Goal: Task Accomplishment & Management: Manage account settings

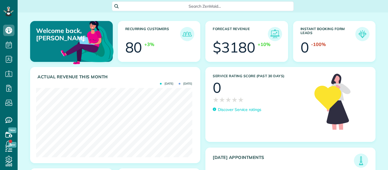
scroll to position [69, 156]
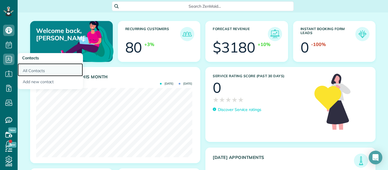
click at [36, 70] on link "All Contacts" at bounding box center [50, 69] width 65 height 13
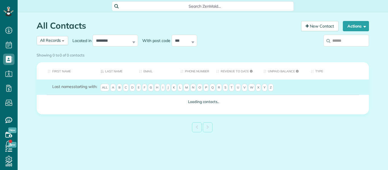
scroll to position [3, 3]
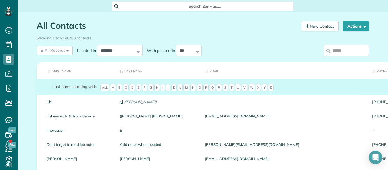
click at [166, 90] on span "J" at bounding box center [168, 88] width 5 height 8
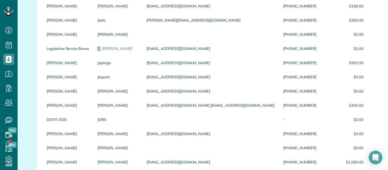
scroll to position [132, 0]
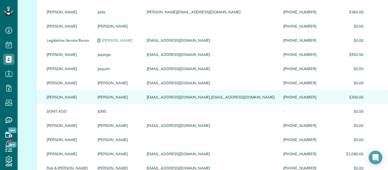
click at [325, 97] on span "$300.00" at bounding box center [344, 97] width 39 height 4
click at [117, 99] on div "Jeffries" at bounding box center [117, 97] width 49 height 14
click at [155, 96] on div "bjeffries03@gmail.com,ejeffries16@gmail.com" at bounding box center [210, 97] width 136 height 14
click at [98, 97] on link "Jeffries" at bounding box center [117, 97] width 41 height 4
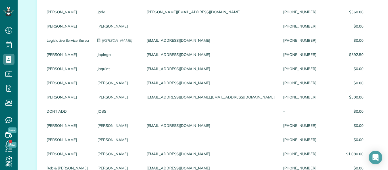
scroll to position [5, 0]
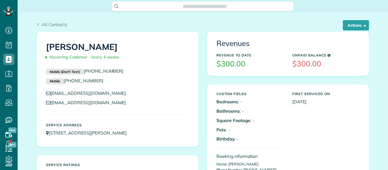
scroll to position [3, 3]
click at [347, 28] on button "Actions" at bounding box center [355, 25] width 26 height 10
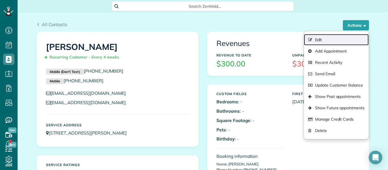
click at [318, 42] on link "Edit" at bounding box center [336, 39] width 65 height 11
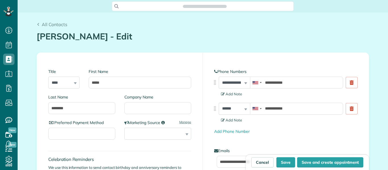
scroll to position [3, 3]
type input "**********"
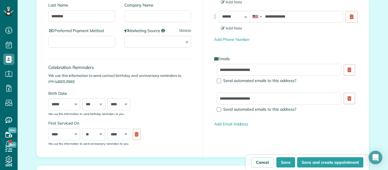
scroll to position [93, 0]
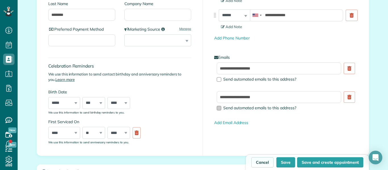
click at [219, 108] on div at bounding box center [218, 108] width 5 height 5
click at [288, 163] on button "Save" at bounding box center [285, 162] width 19 height 10
type input "**********"
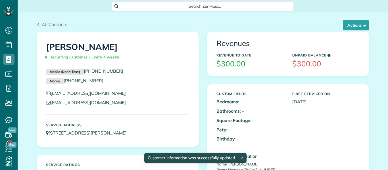
scroll to position [3, 3]
